Goal: Task Accomplishment & Management: Use online tool/utility

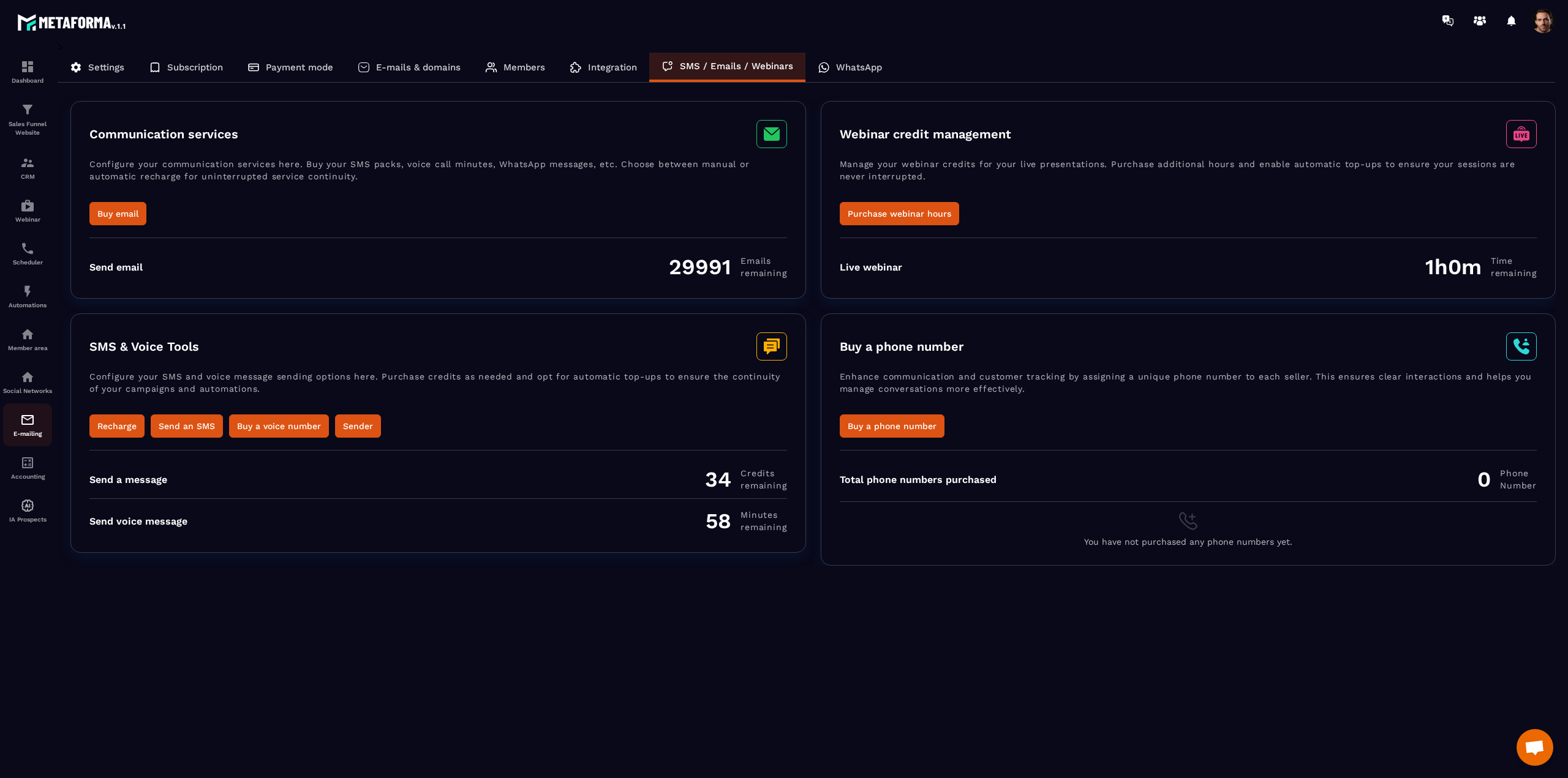
click at [31, 437] on p "E-mailing" at bounding box center [27, 434] width 49 height 7
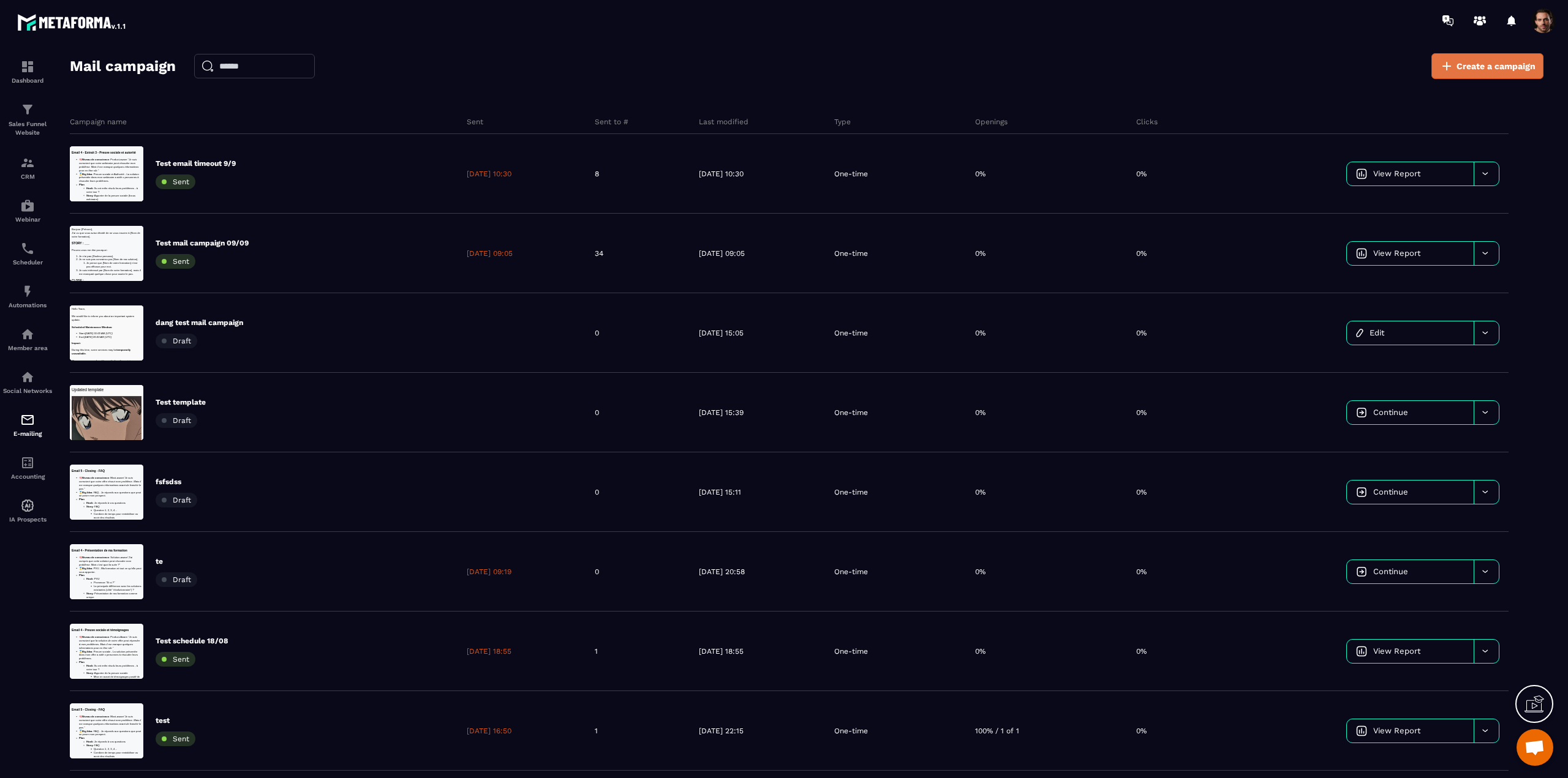
click at [1475, 70] on span "Create a campaign" at bounding box center [1496, 66] width 79 height 12
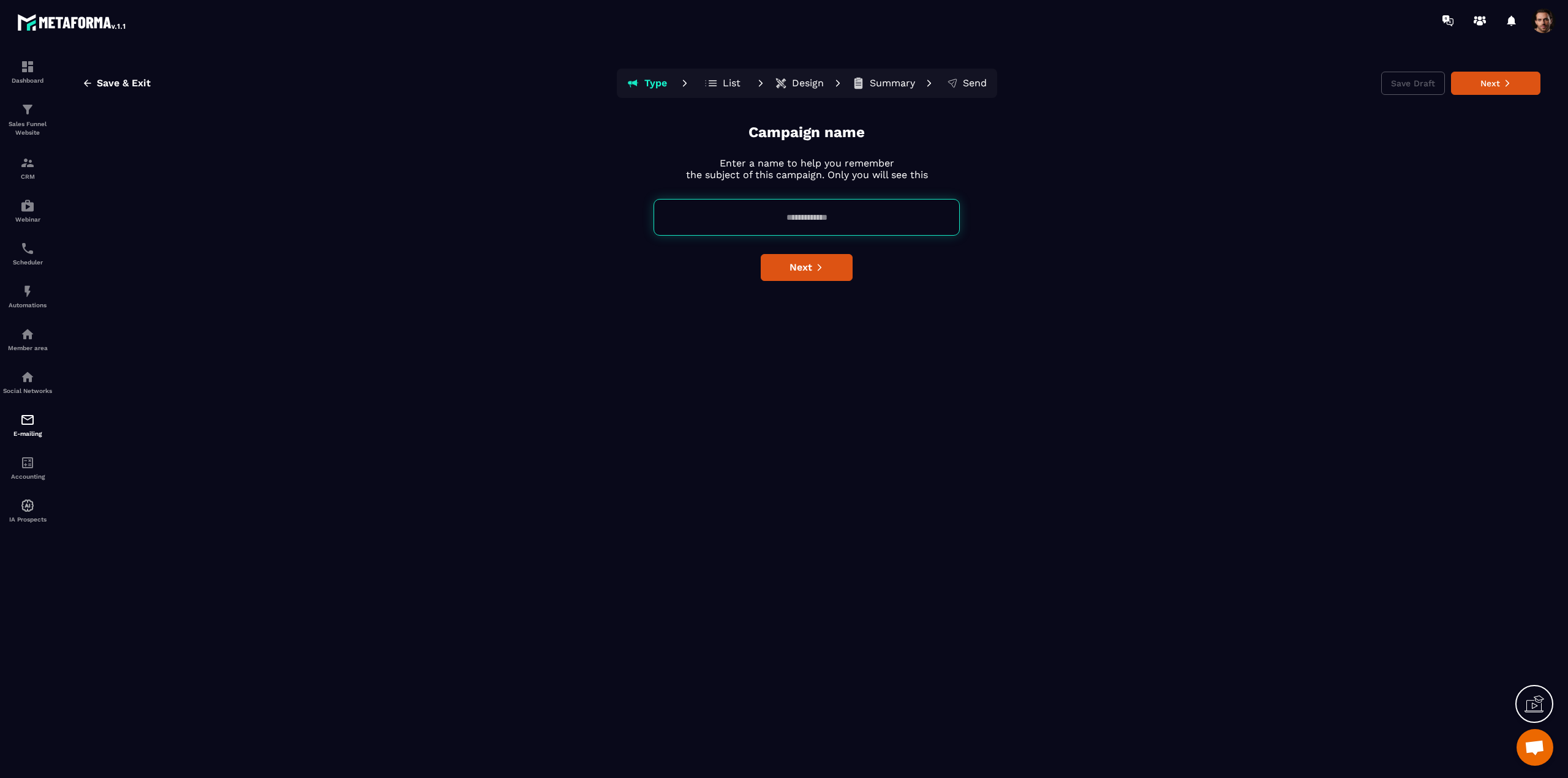
click at [792, 224] on input at bounding box center [806, 217] width 306 height 37
click at [787, 215] on input "**********" at bounding box center [806, 217] width 306 height 37
type input "**********"
click at [803, 266] on span "Next" at bounding box center [801, 268] width 23 height 12
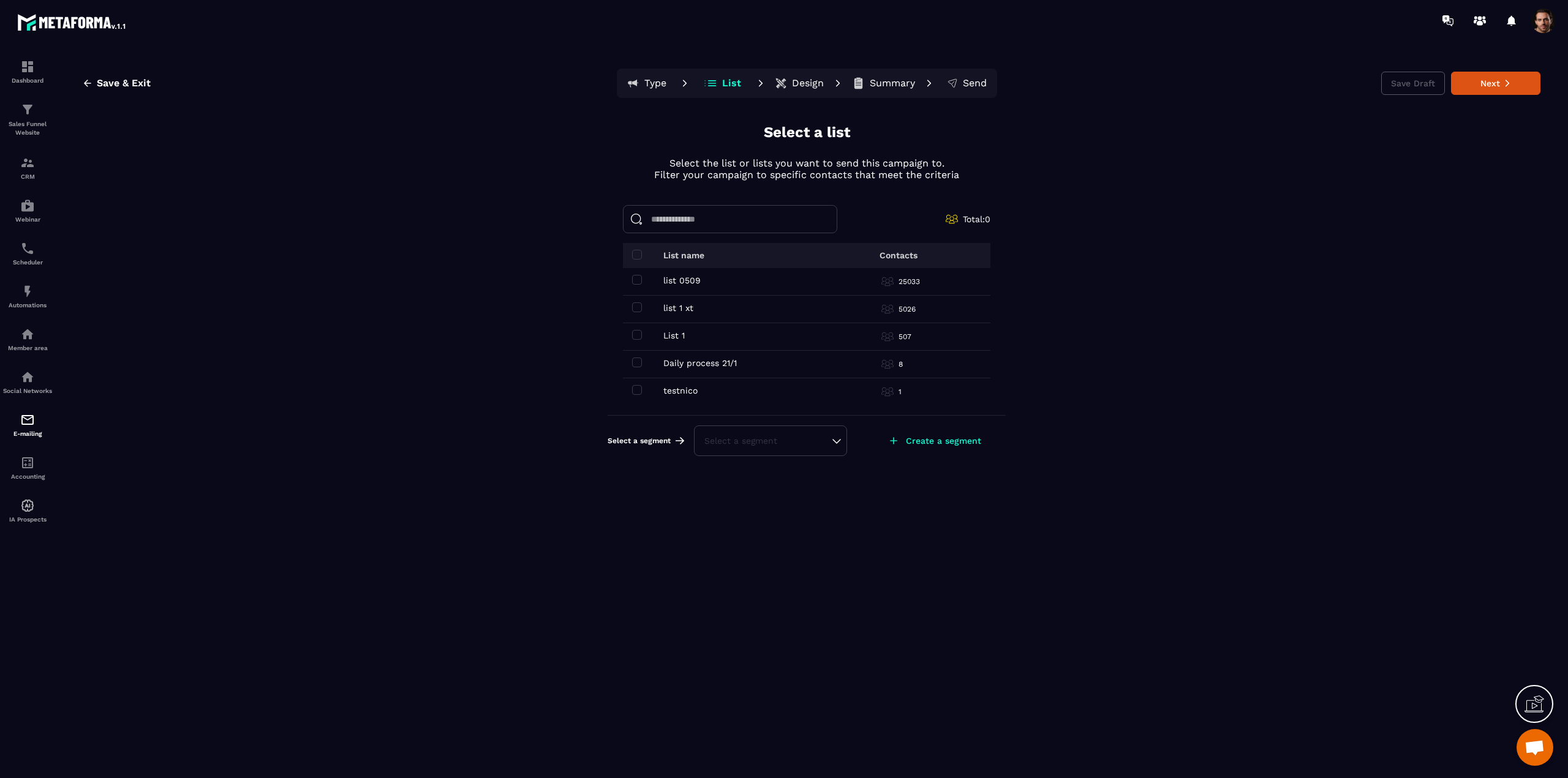
scroll to position [61, 0]
click at [641, 302] on span at bounding box center [637, 301] width 10 height 10
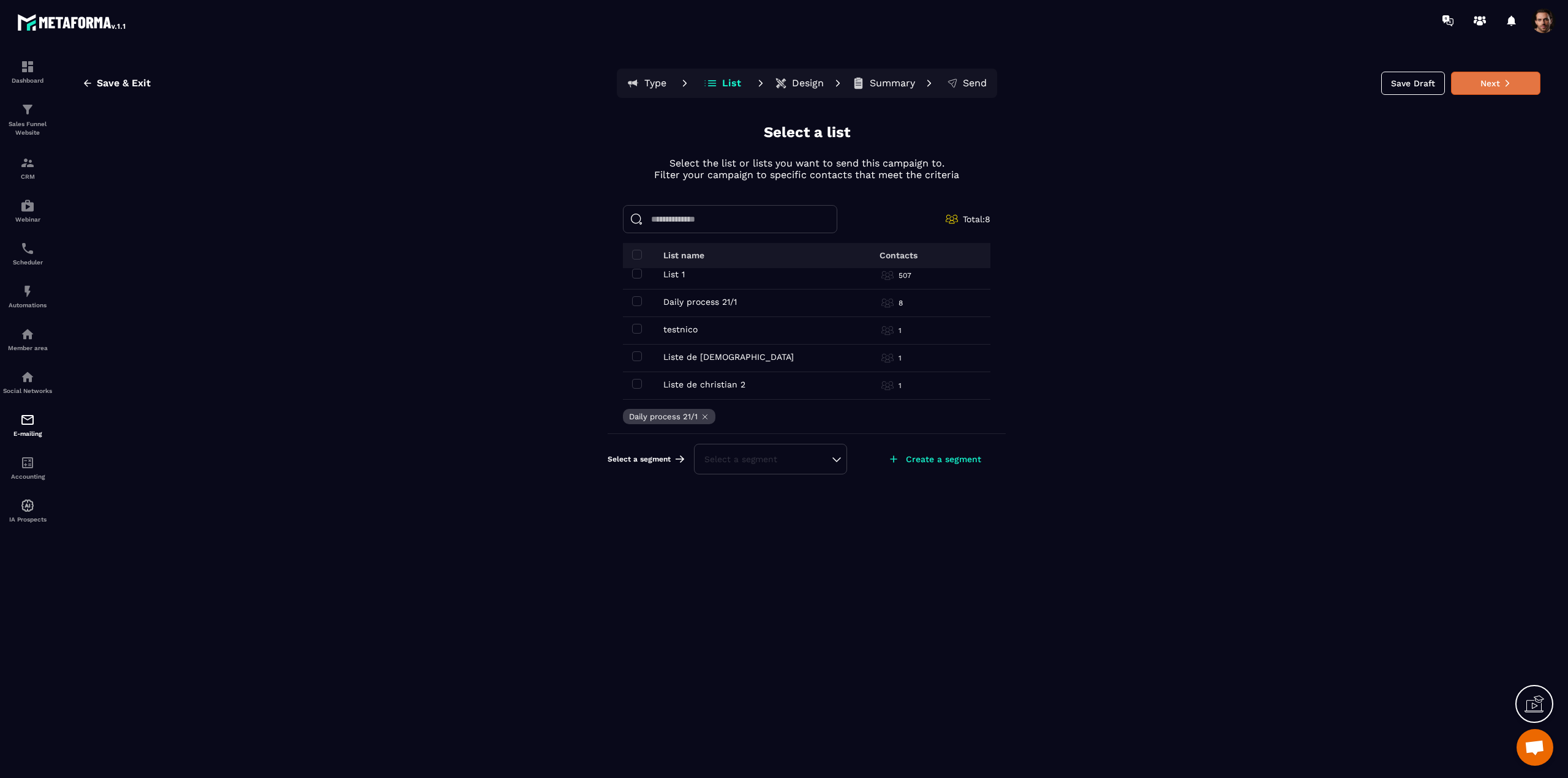
click at [1489, 87] on button "Next" at bounding box center [1495, 84] width 89 height 23
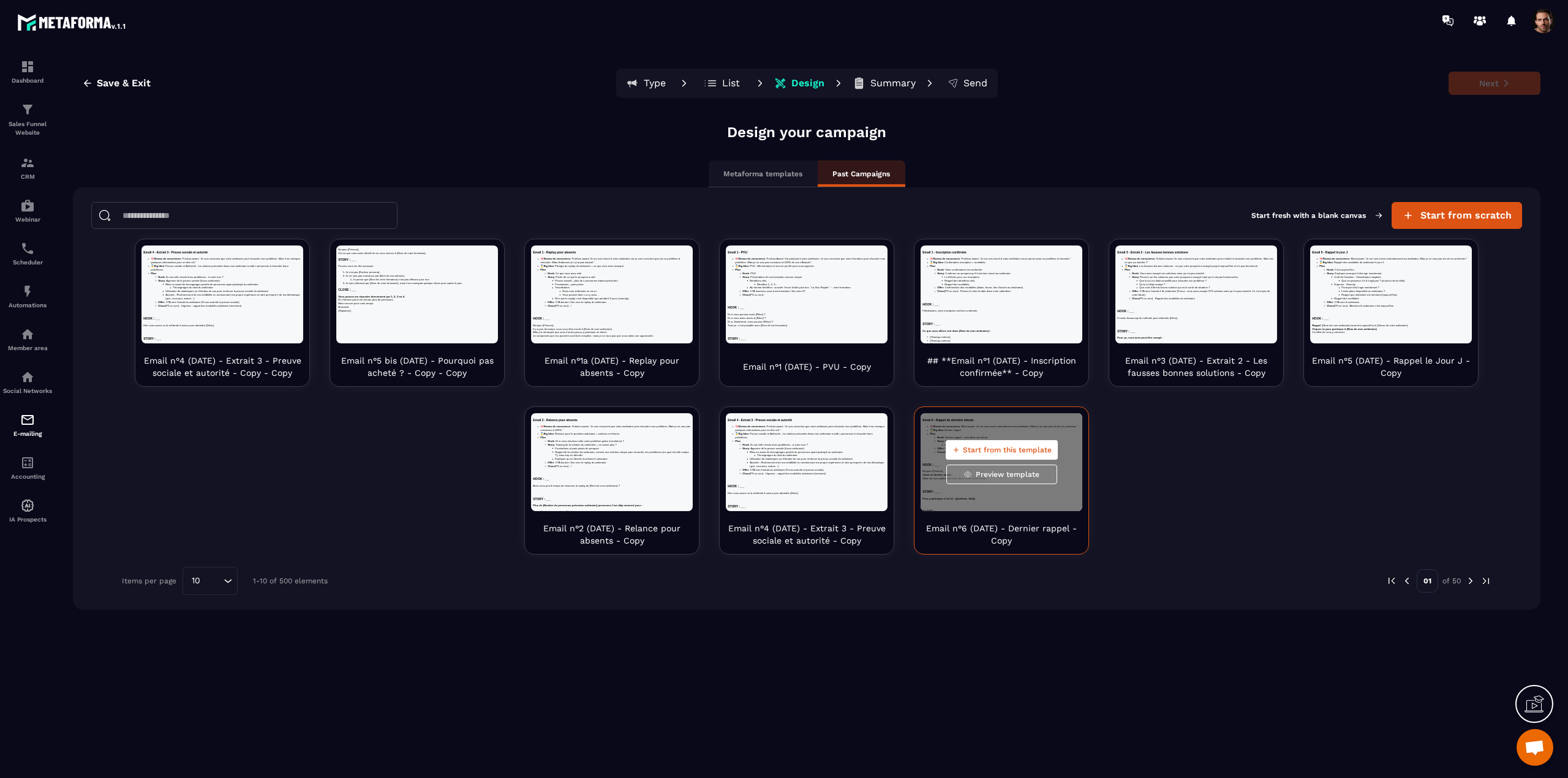
scroll to position [0, 0]
click at [1020, 449] on span "Start from this template" at bounding box center [1007, 450] width 89 height 10
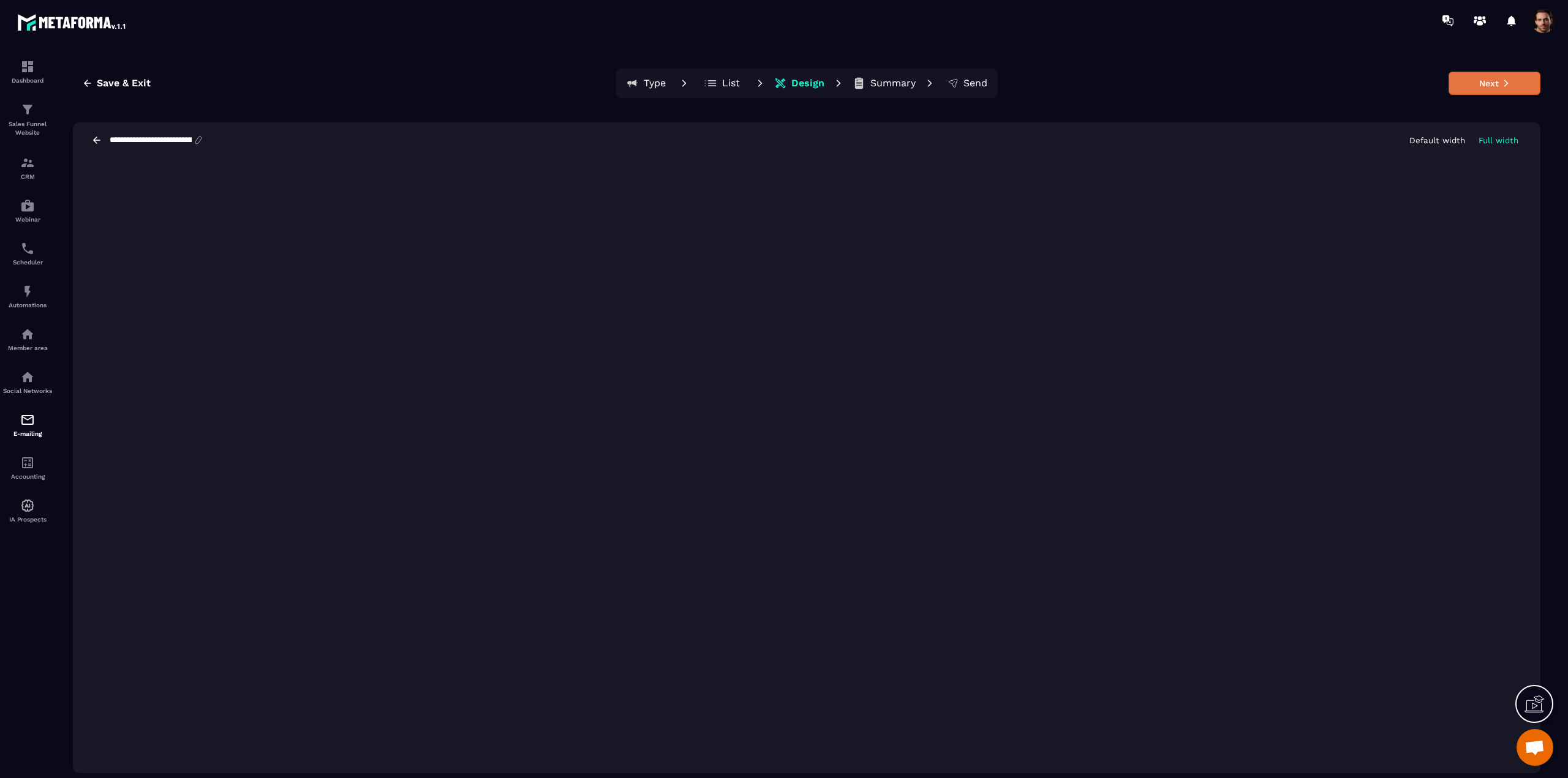
click at [1486, 88] on button "Next" at bounding box center [1494, 84] width 92 height 23
click at [1471, 81] on button "Next" at bounding box center [1494, 84] width 92 height 23
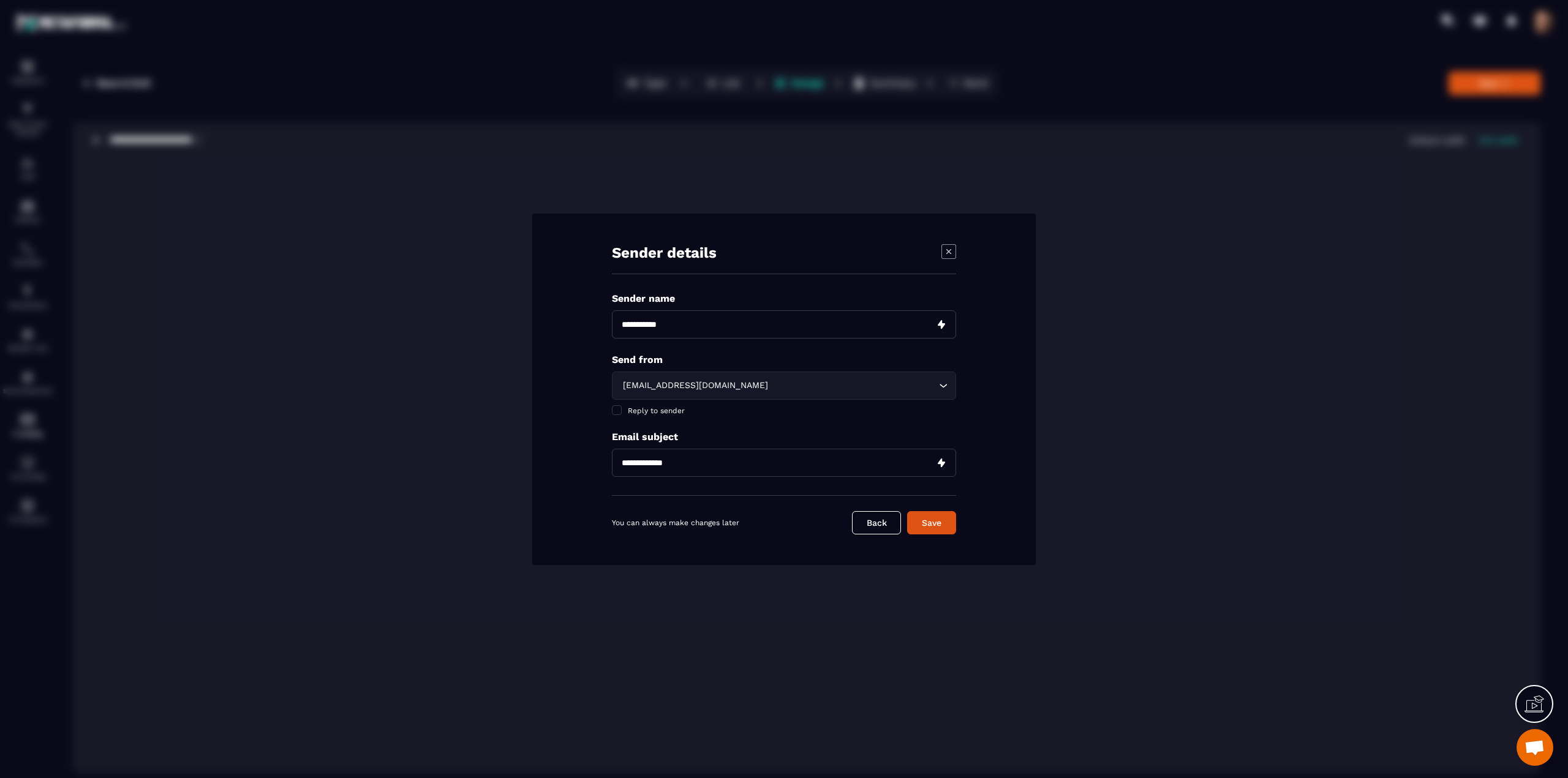
click at [645, 329] on input "Modal window" at bounding box center [784, 324] width 344 height 28
type input "****"
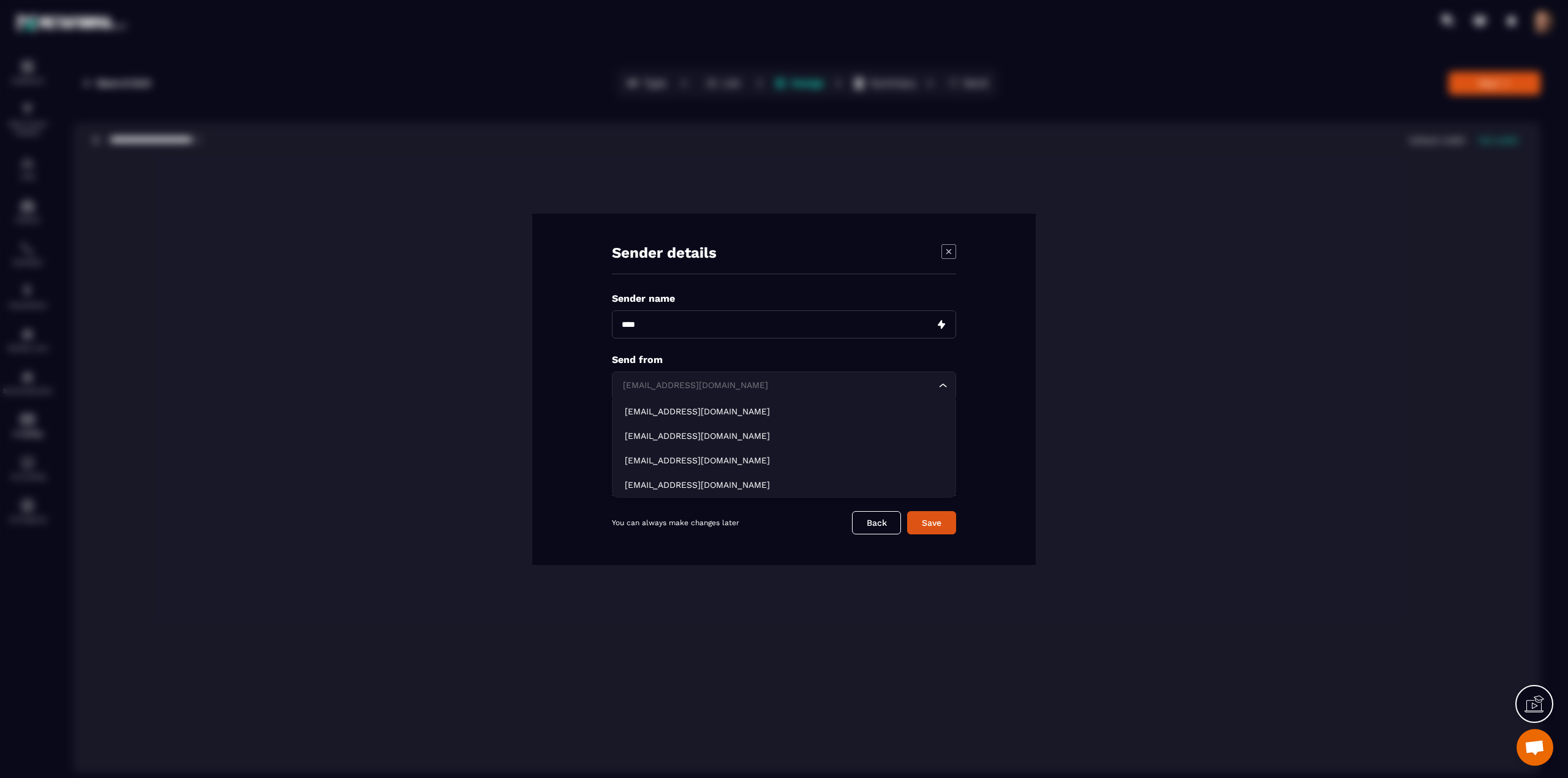
click at [716, 384] on div "[EMAIL_ADDRESS][DOMAIN_NAME]" at bounding box center [778, 386] width 318 height 14
click at [685, 436] on p "[EMAIL_ADDRESS][DOMAIN_NAME]" at bounding box center [784, 436] width 318 height 12
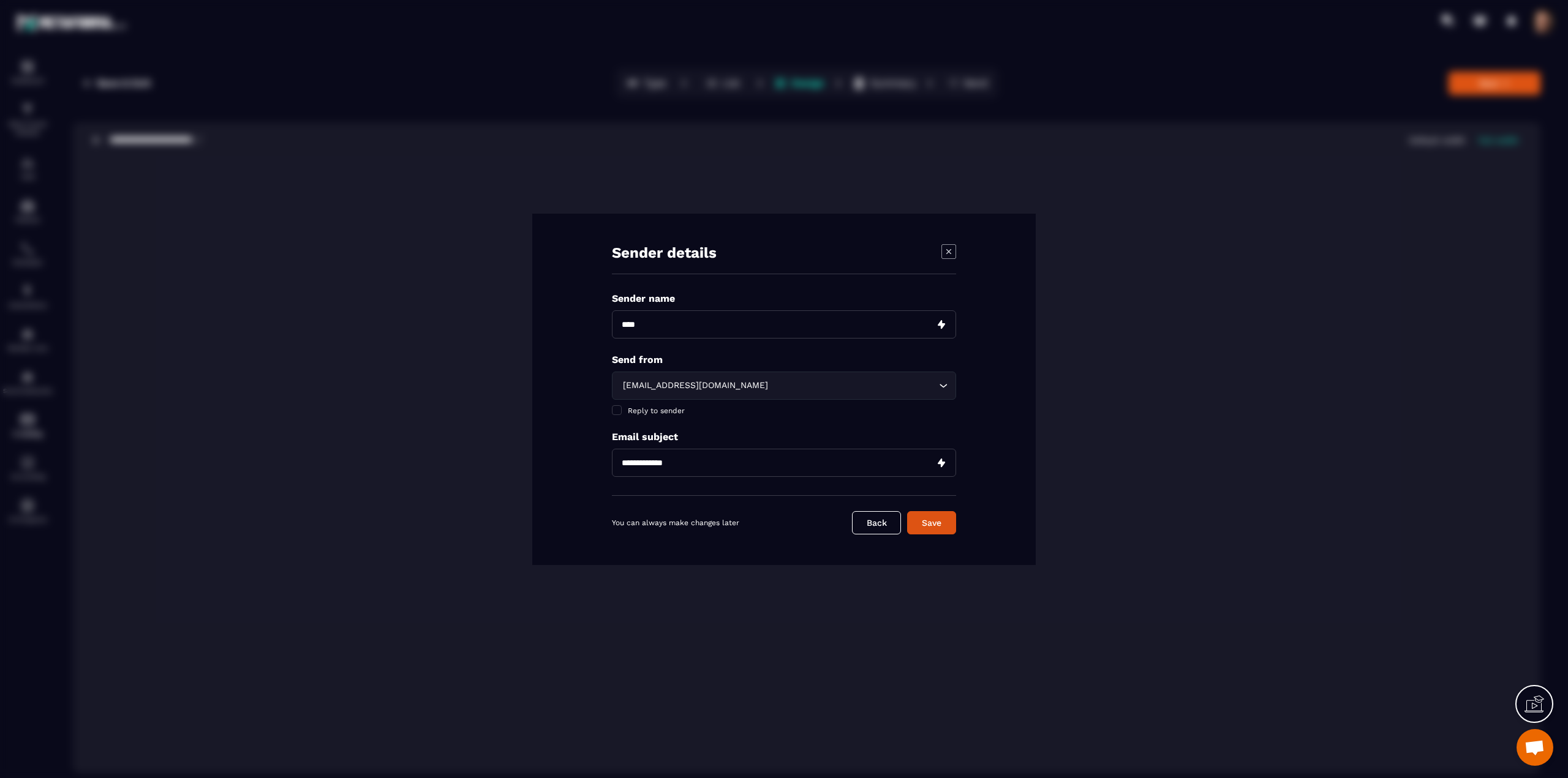
click at [687, 459] on input "Modal window" at bounding box center [784, 463] width 344 height 28
type input "****"
click at [942, 521] on button "Save" at bounding box center [931, 523] width 49 height 23
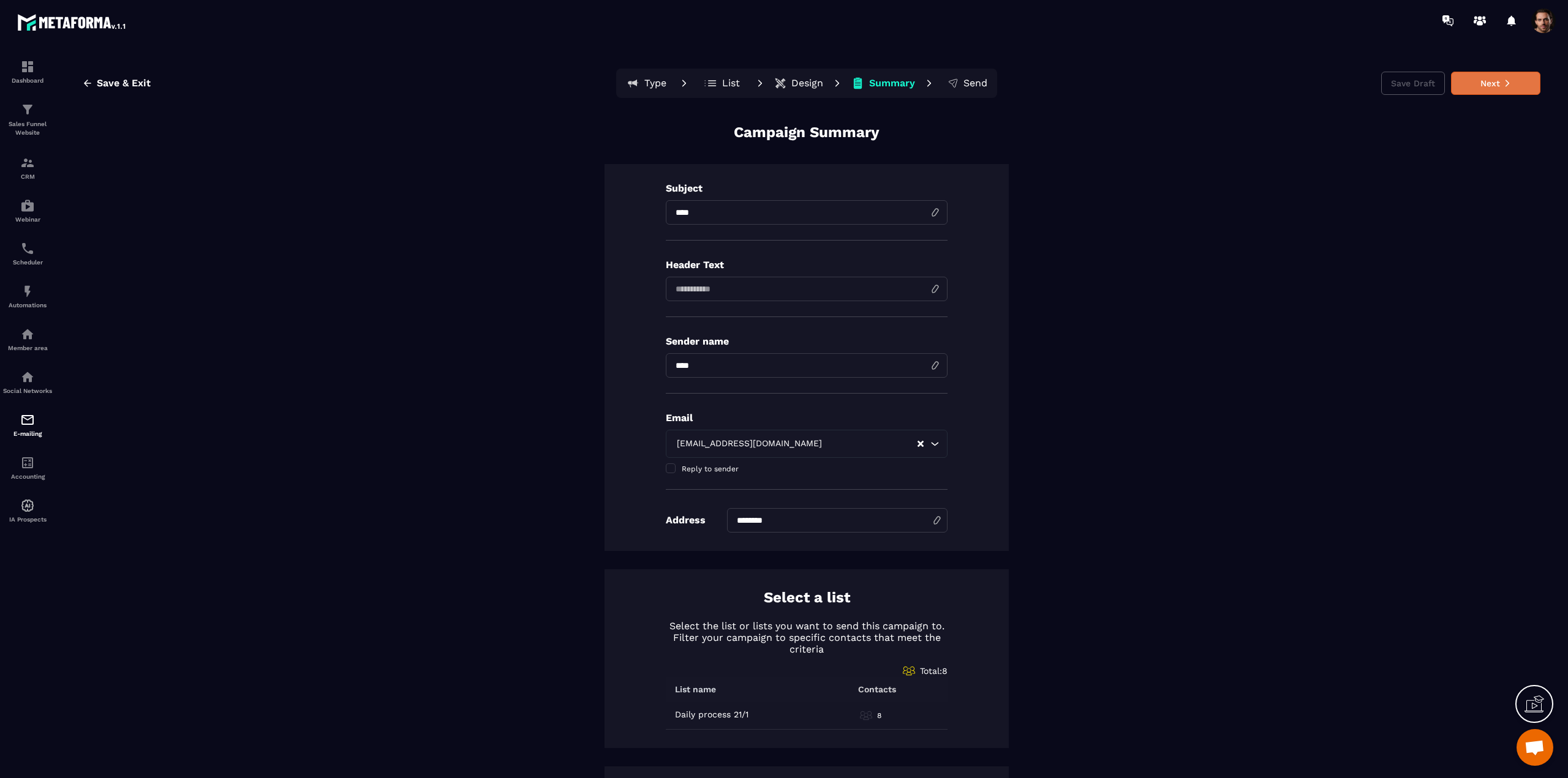
click at [1462, 83] on button "Next" at bounding box center [1495, 84] width 89 height 23
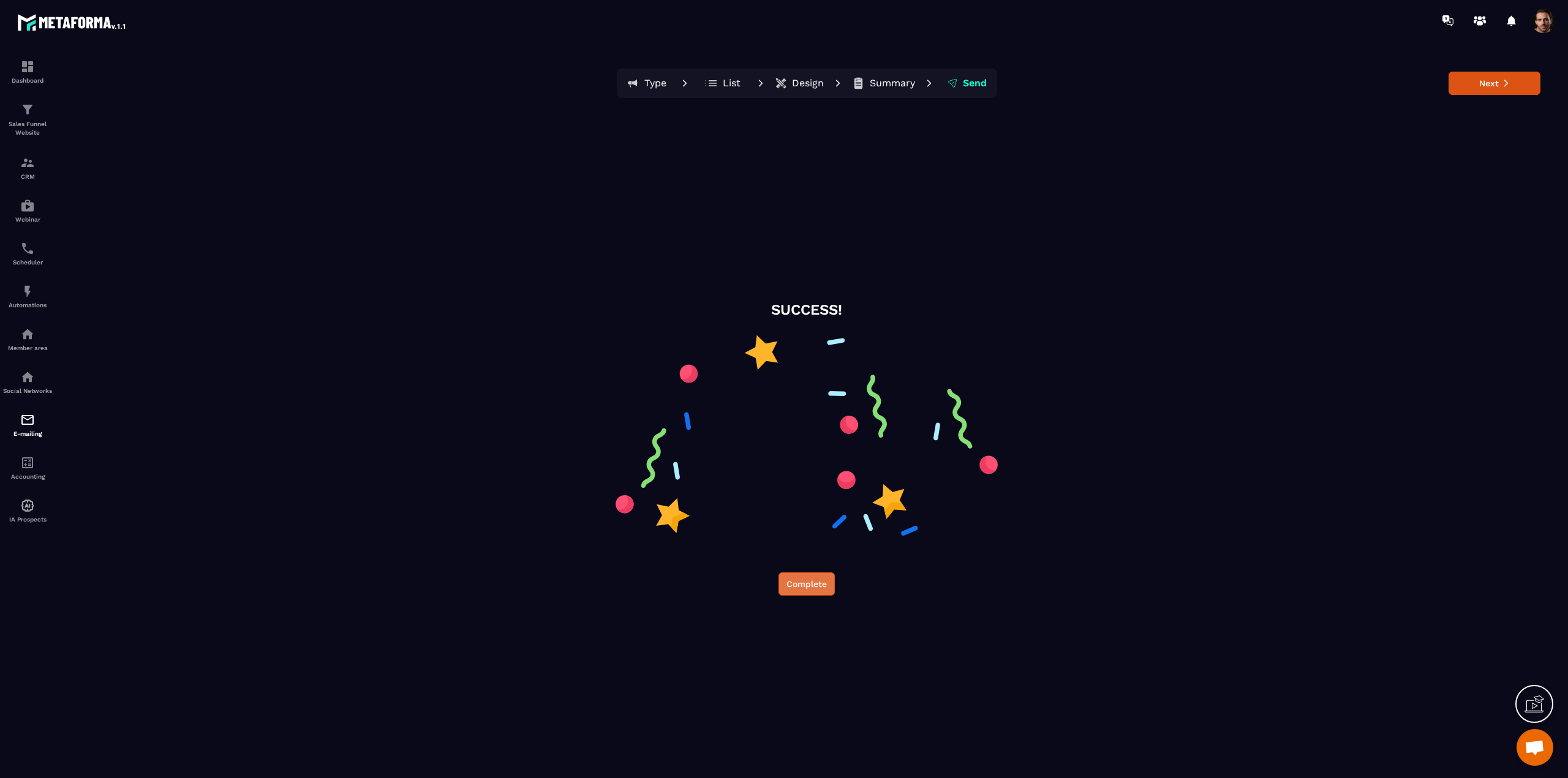
click at [810, 583] on button "Complete" at bounding box center [807, 584] width 57 height 23
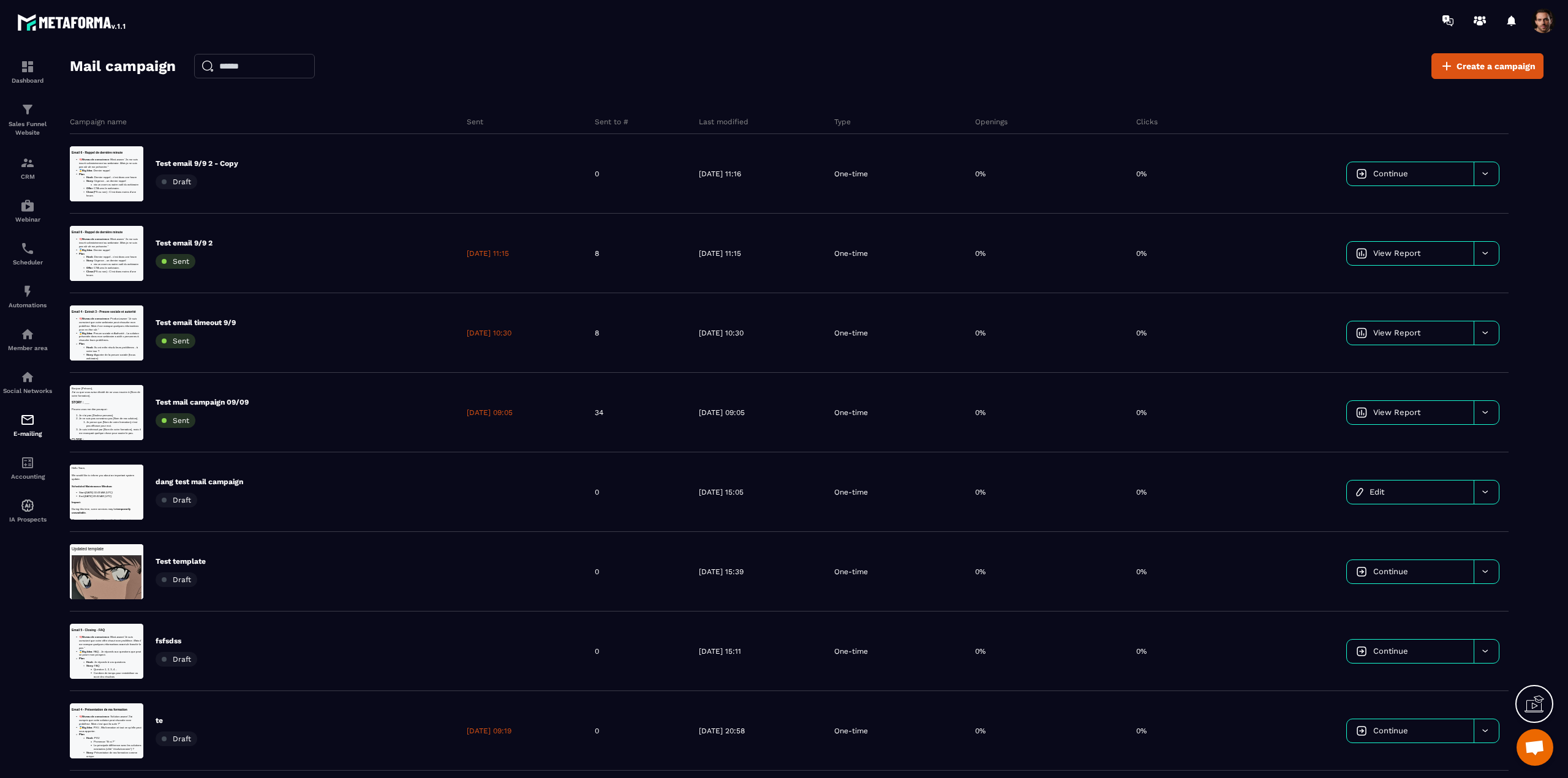
click at [1542, 23] on span at bounding box center [1543, 20] width 24 height 24
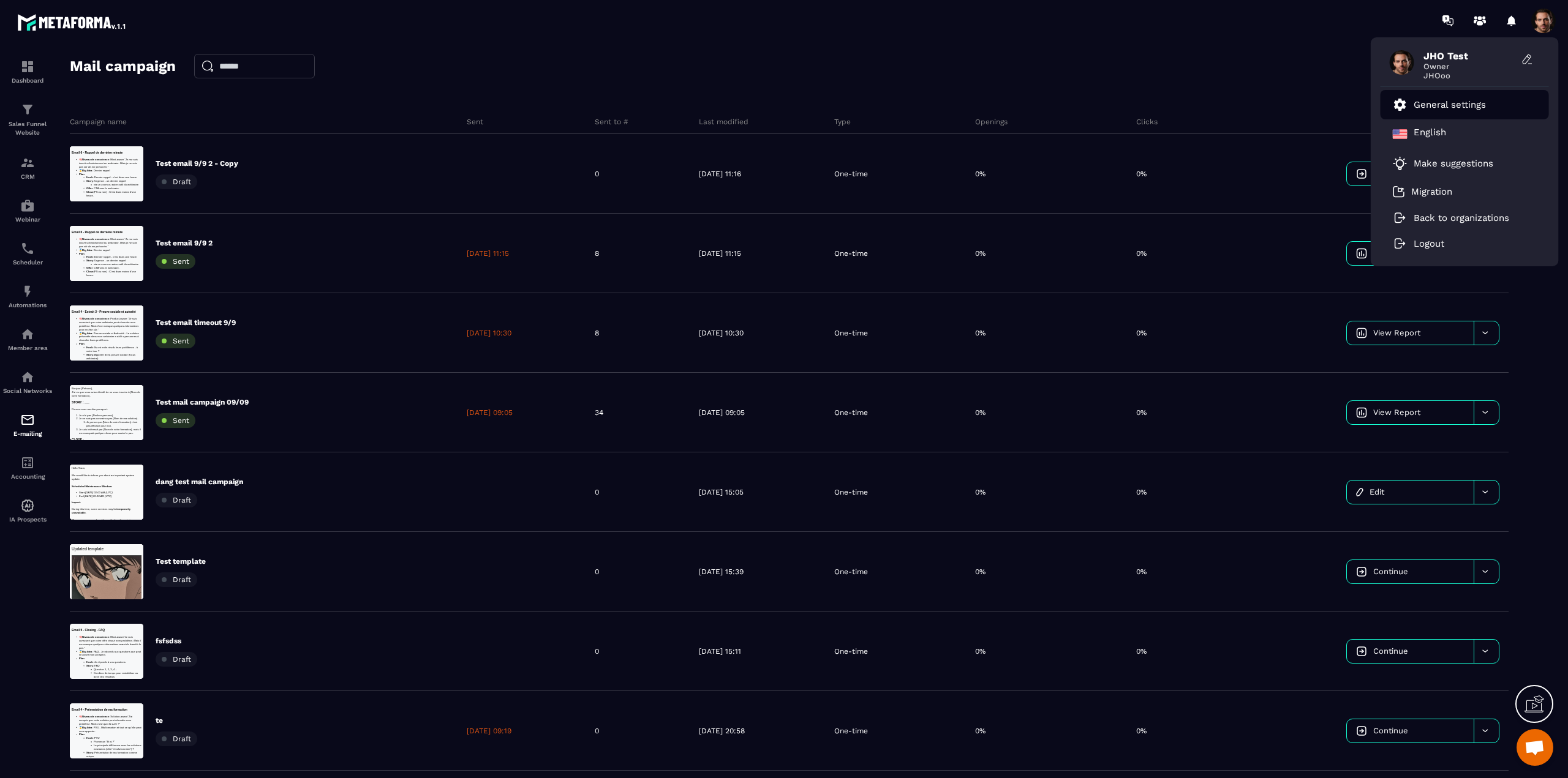
click at [1431, 98] on link "General settings" at bounding box center [1440, 104] width 93 height 14
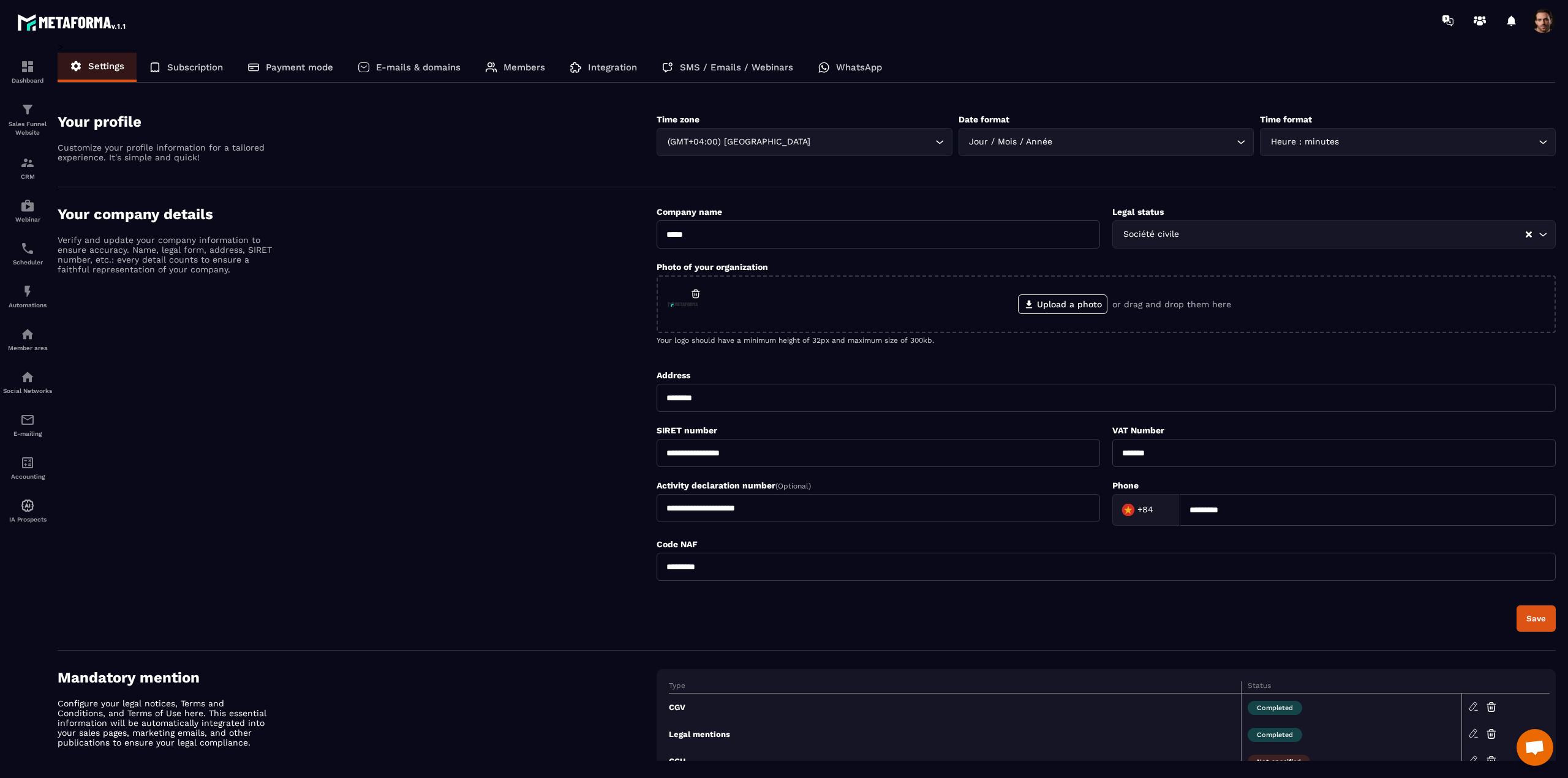
click at [722, 73] on div "SMS / Emails / Webinars" at bounding box center [727, 67] width 156 height 30
